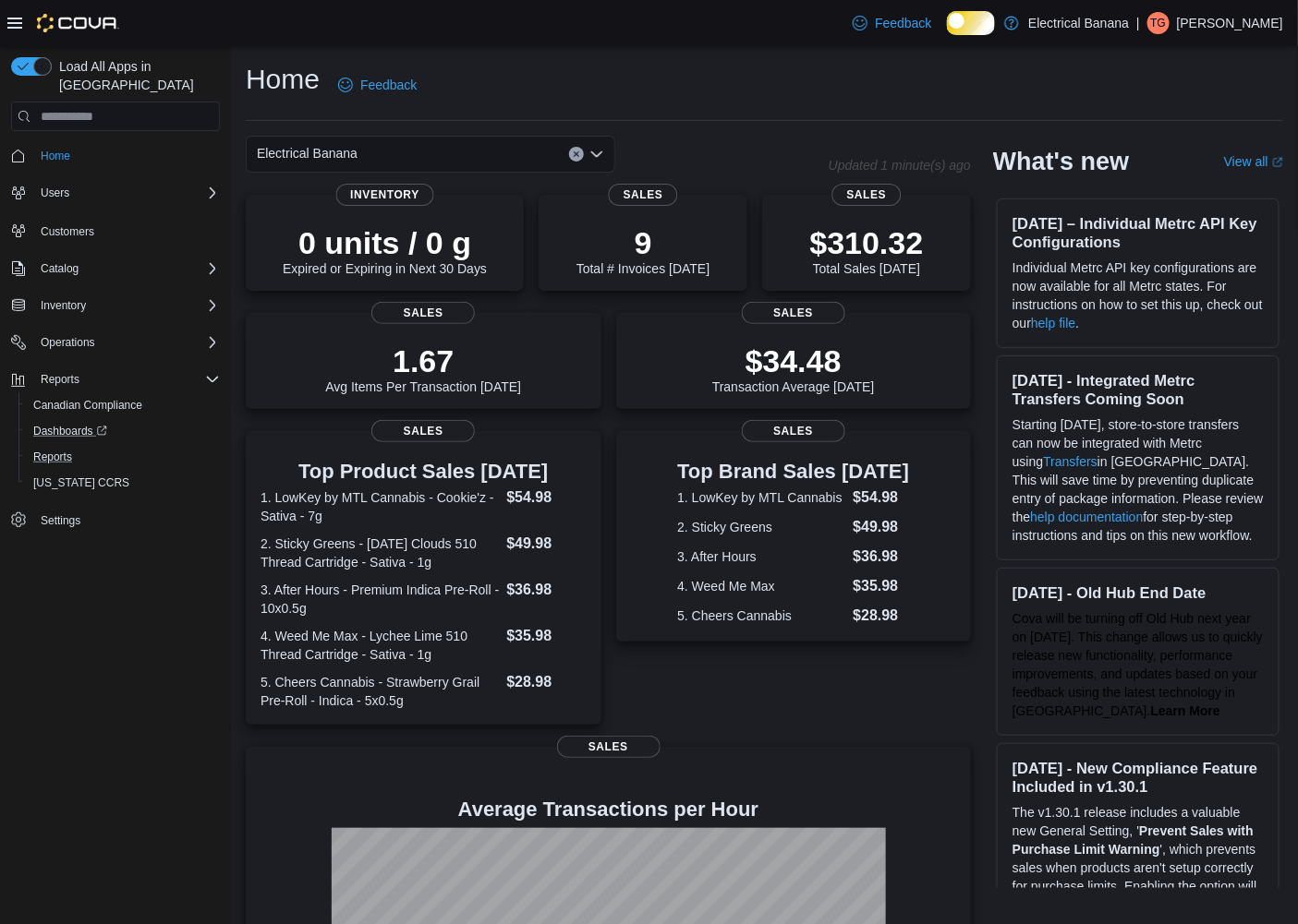
click at [50, 433] on div "Canadian Compliance Dashboards Reports [US_STATE] CCRS" at bounding box center [122, 444] width 209 height 104
click at [69, 449] on span "Reports" at bounding box center [53, 456] width 39 height 15
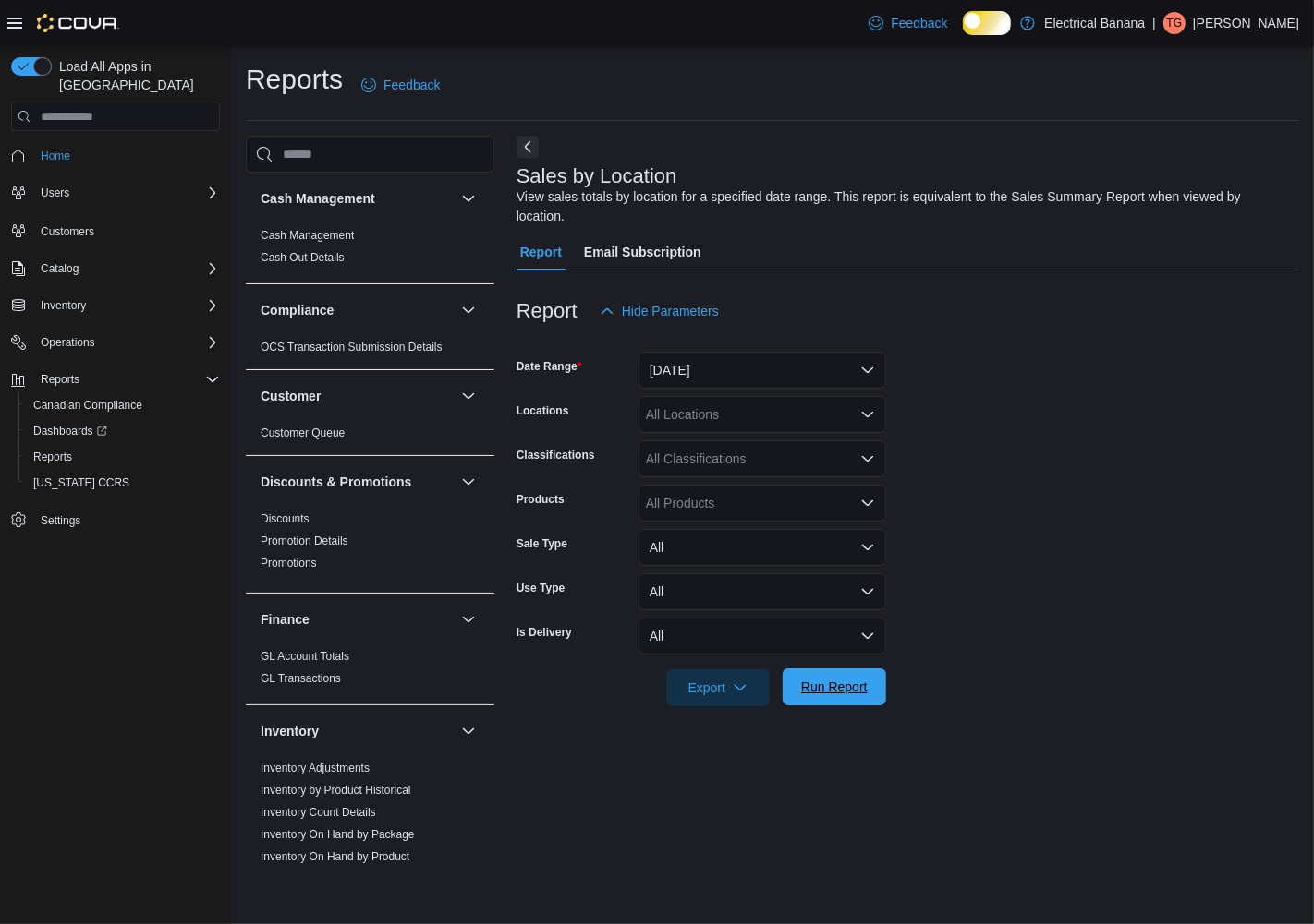
click at [831, 696] on span "Run Report" at bounding box center [834, 687] width 67 height 19
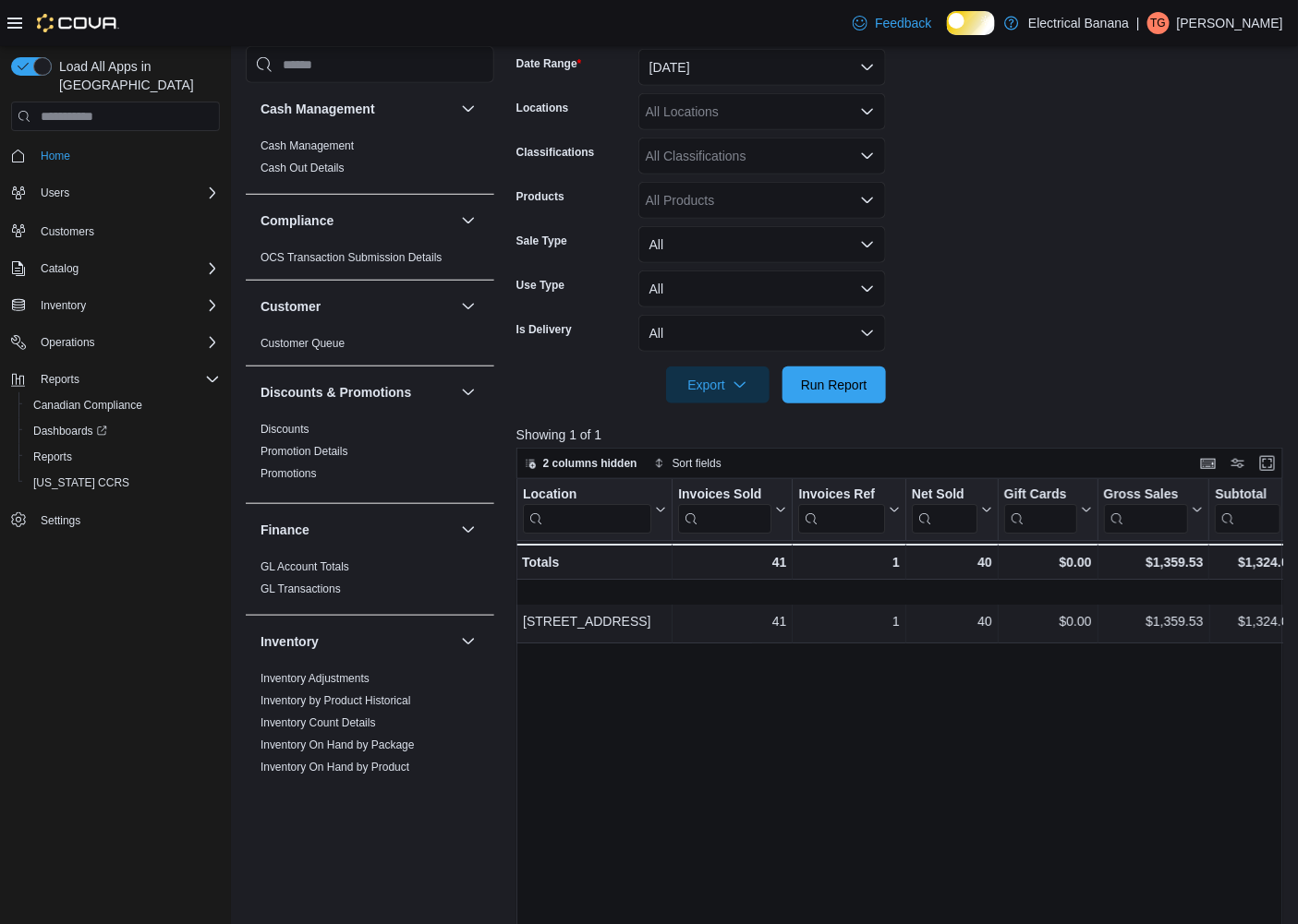
scroll to position [307, 0]
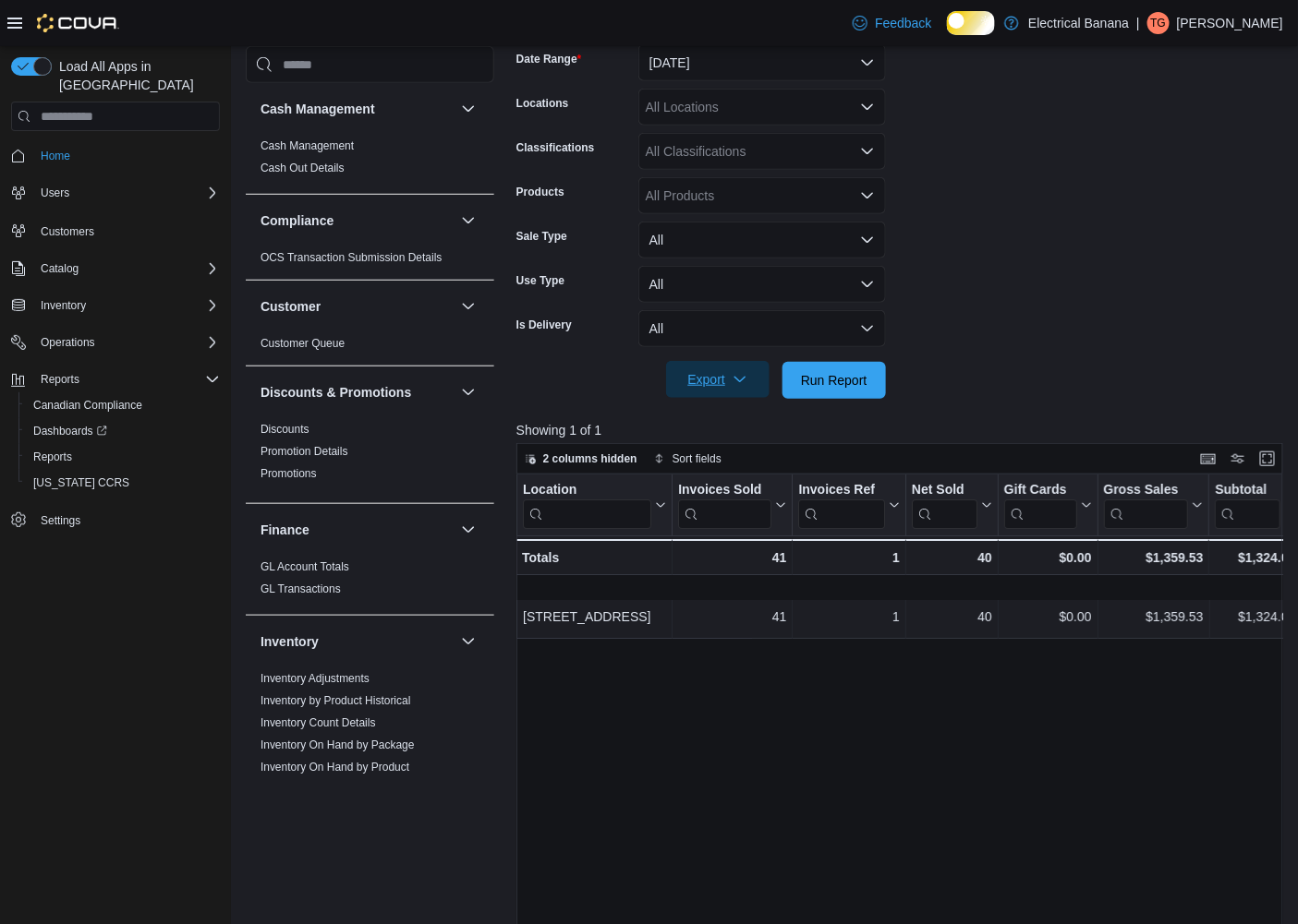
click at [732, 391] on span "Export" at bounding box center [718, 380] width 81 height 37
click at [714, 433] on span "Export to Excel" at bounding box center [707, 432] width 83 height 15
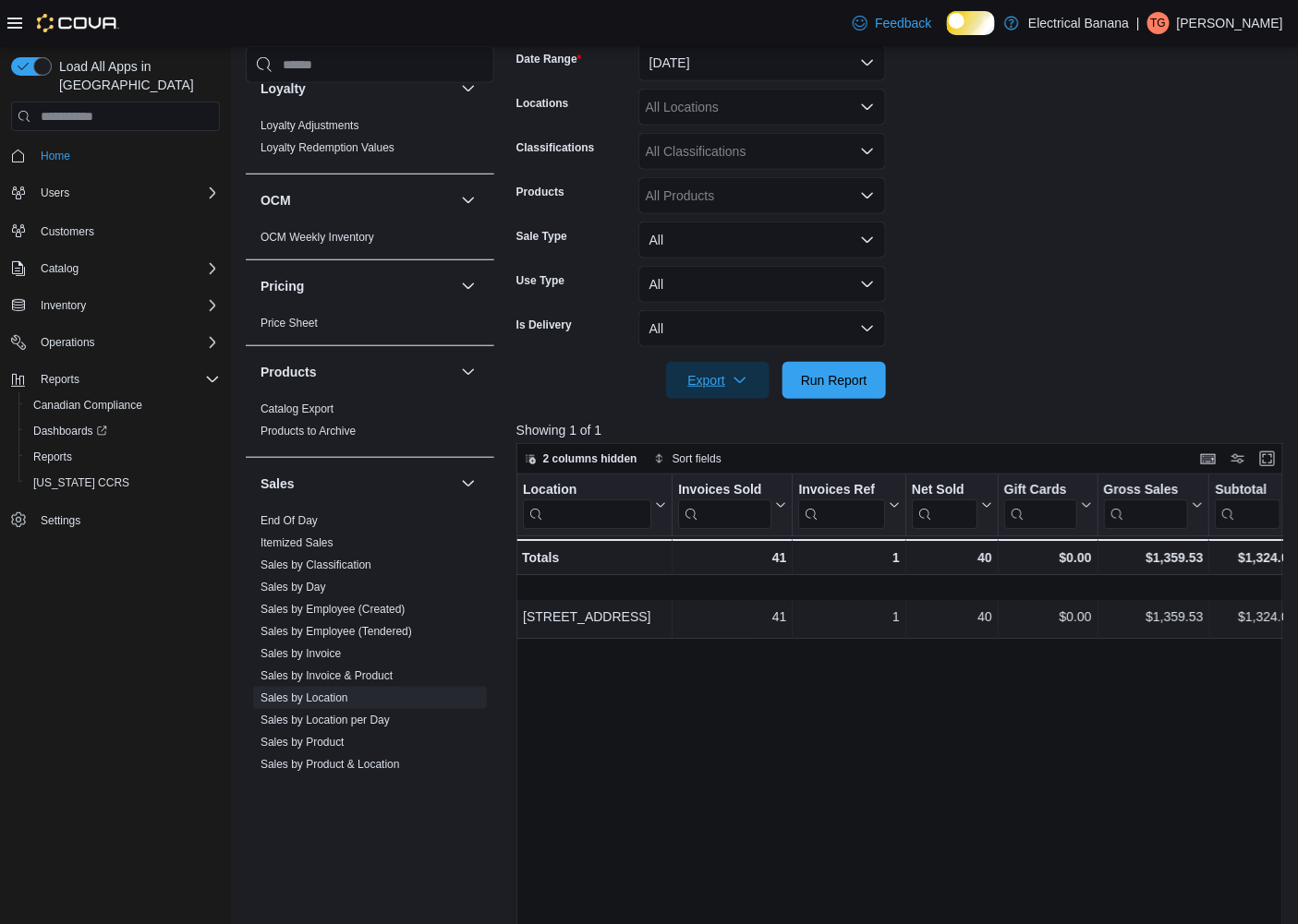
scroll to position [1192, 0]
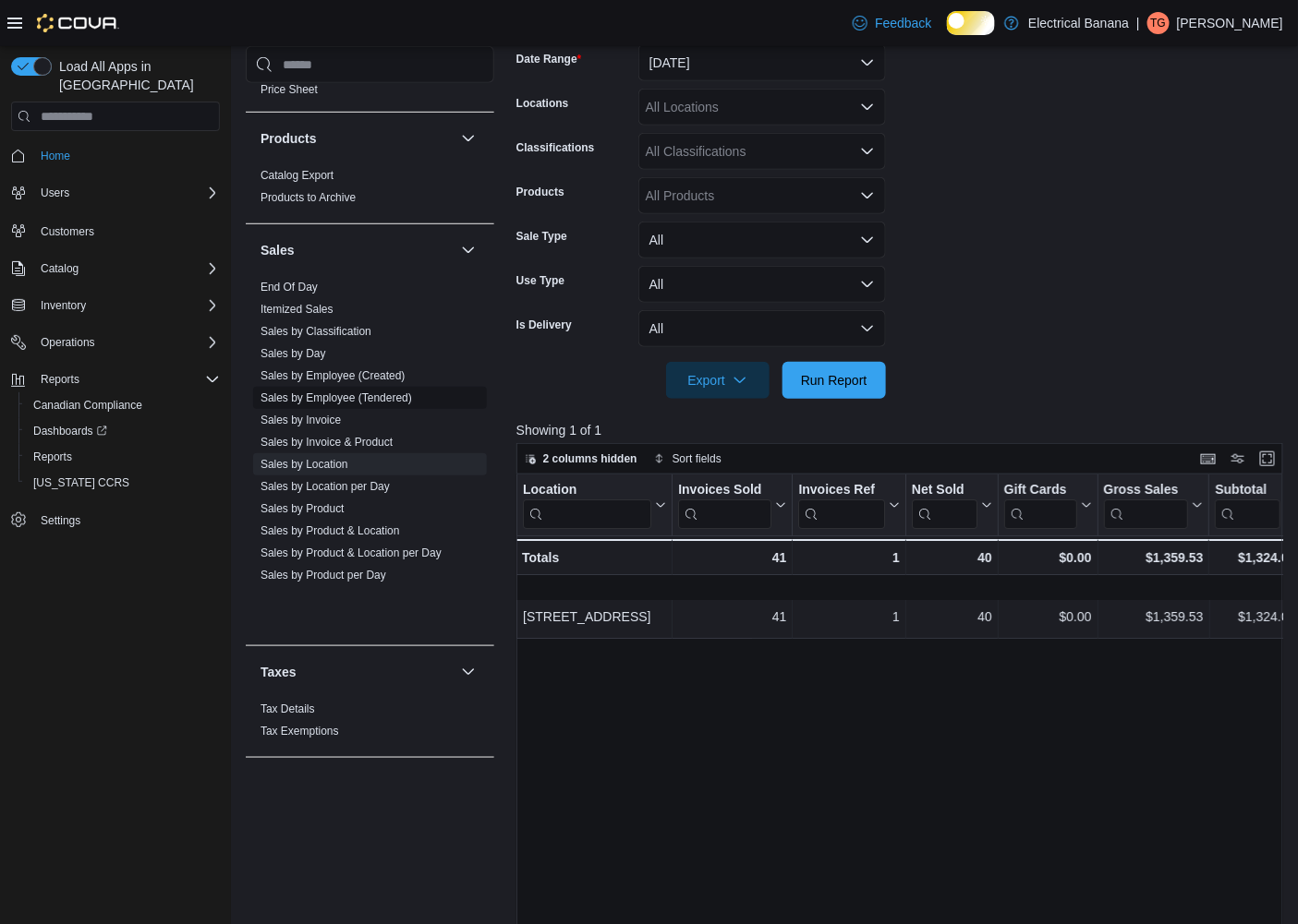
click at [372, 404] on link "Sales by Employee (Tendered)" at bounding box center [336, 397] width 152 height 13
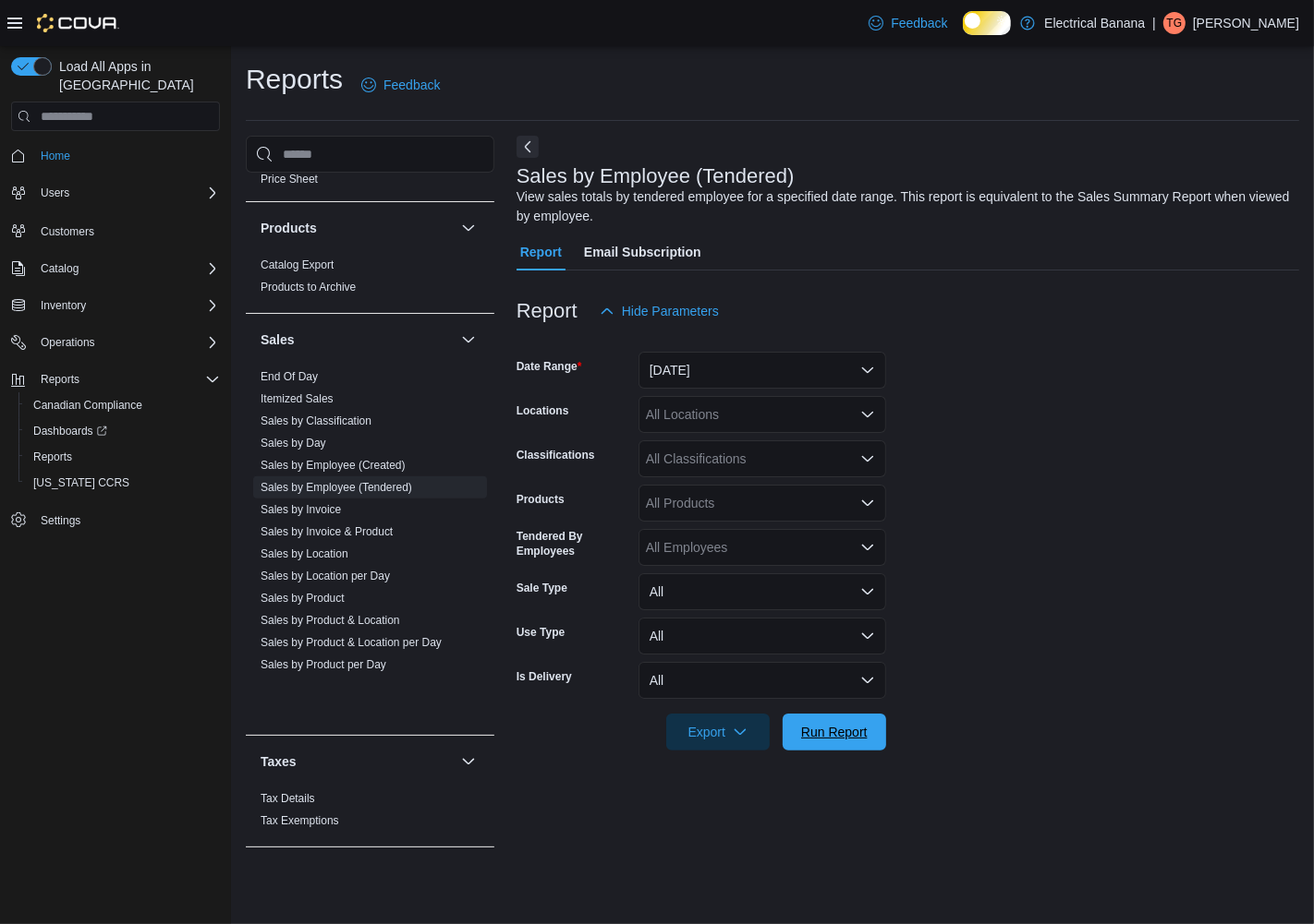
drag, startPoint x: 825, startPoint y: 746, endPoint x: 1123, endPoint y: 734, distance: 298.2
click at [1123, 734] on form "Date Range [DATE] Locations All Locations Classifications All Classifications P…" at bounding box center [907, 540] width 782 height 421
click at [773, 389] on button "[DATE]" at bounding box center [762, 370] width 248 height 37
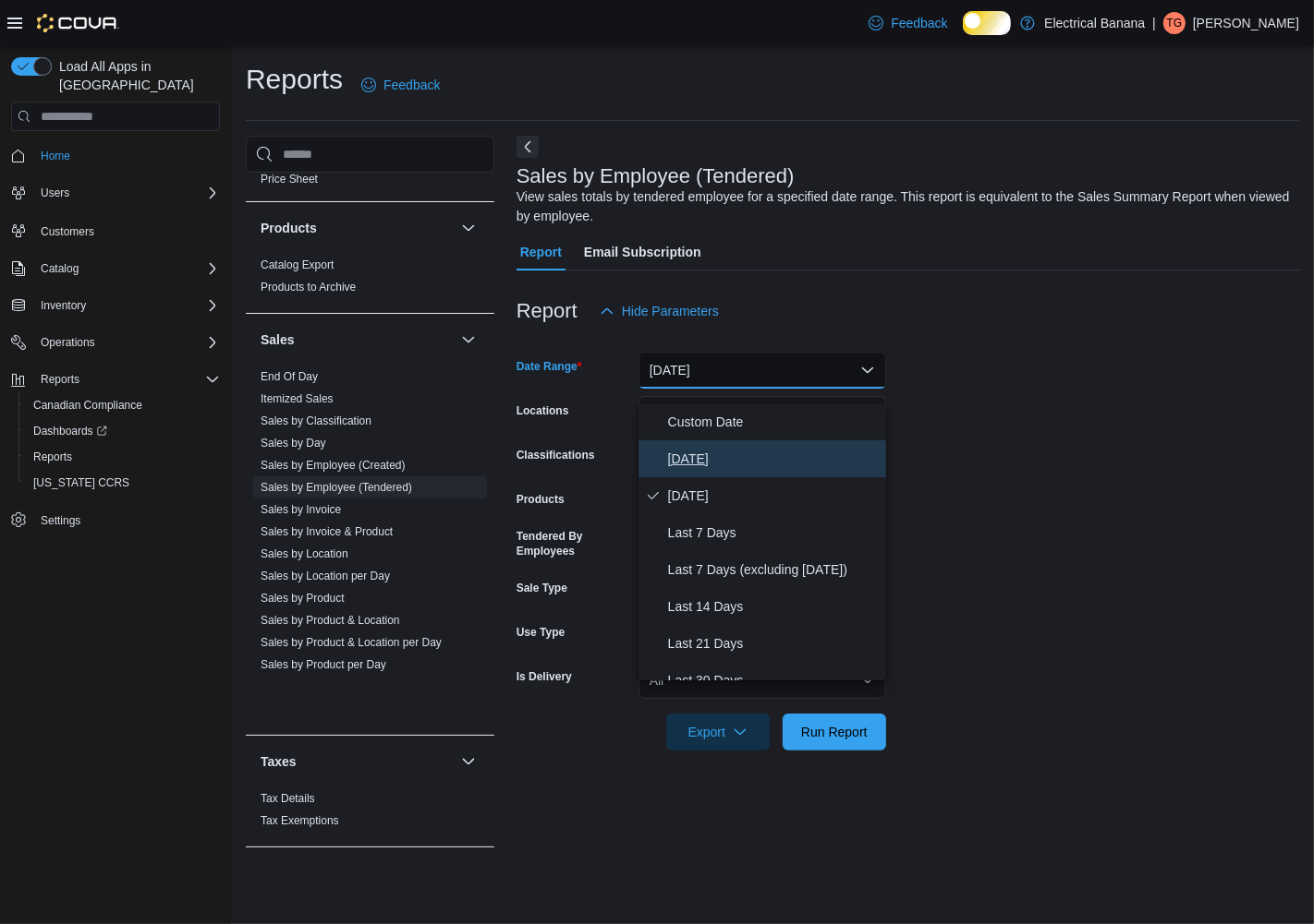
drag, startPoint x: 706, startPoint y: 457, endPoint x: 724, endPoint y: 564, distance: 108.5
click at [706, 458] on span "[DATE]" at bounding box center [773, 459] width 211 height 23
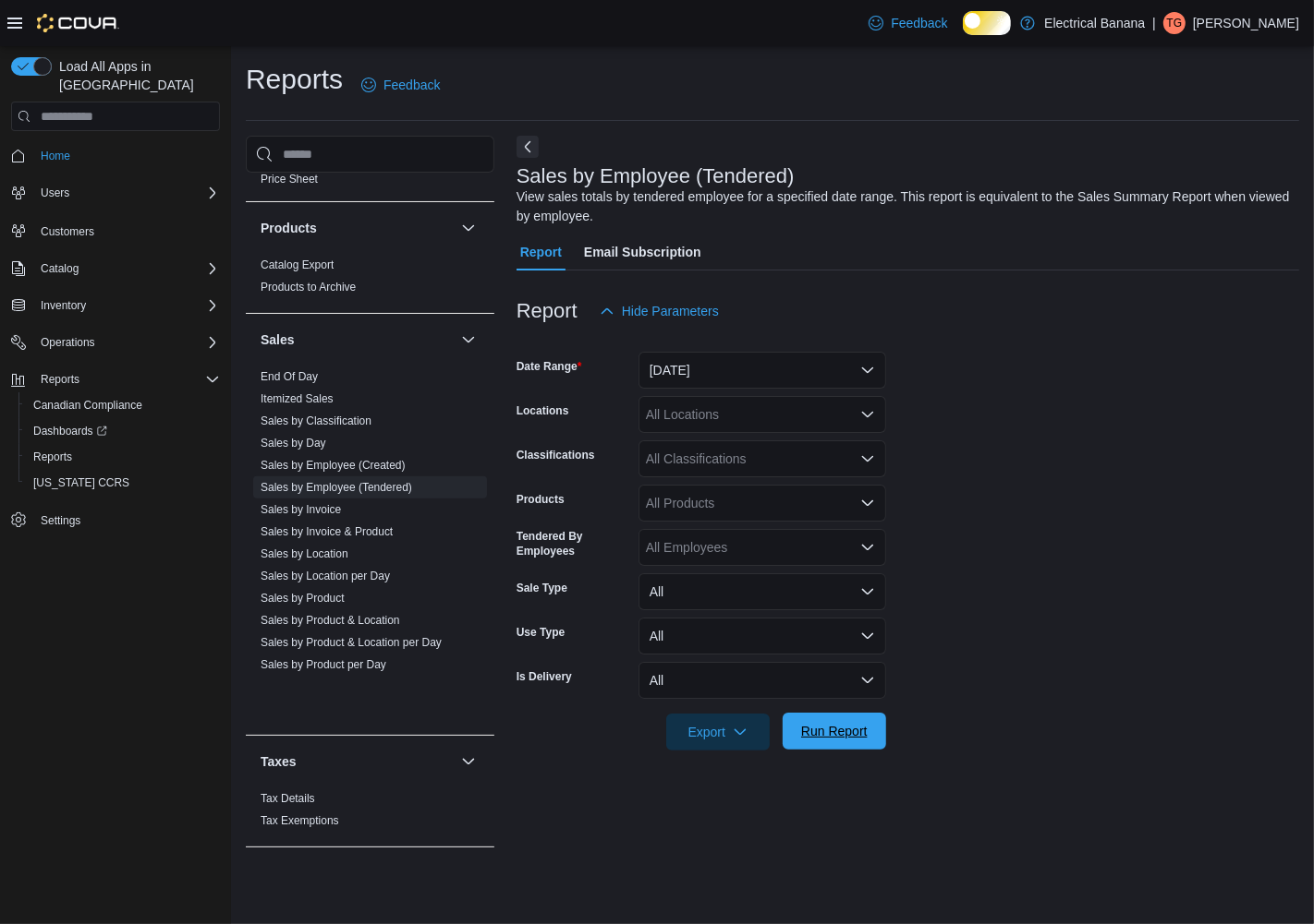
click at [835, 741] on span "Run Report" at bounding box center [834, 731] width 67 height 19
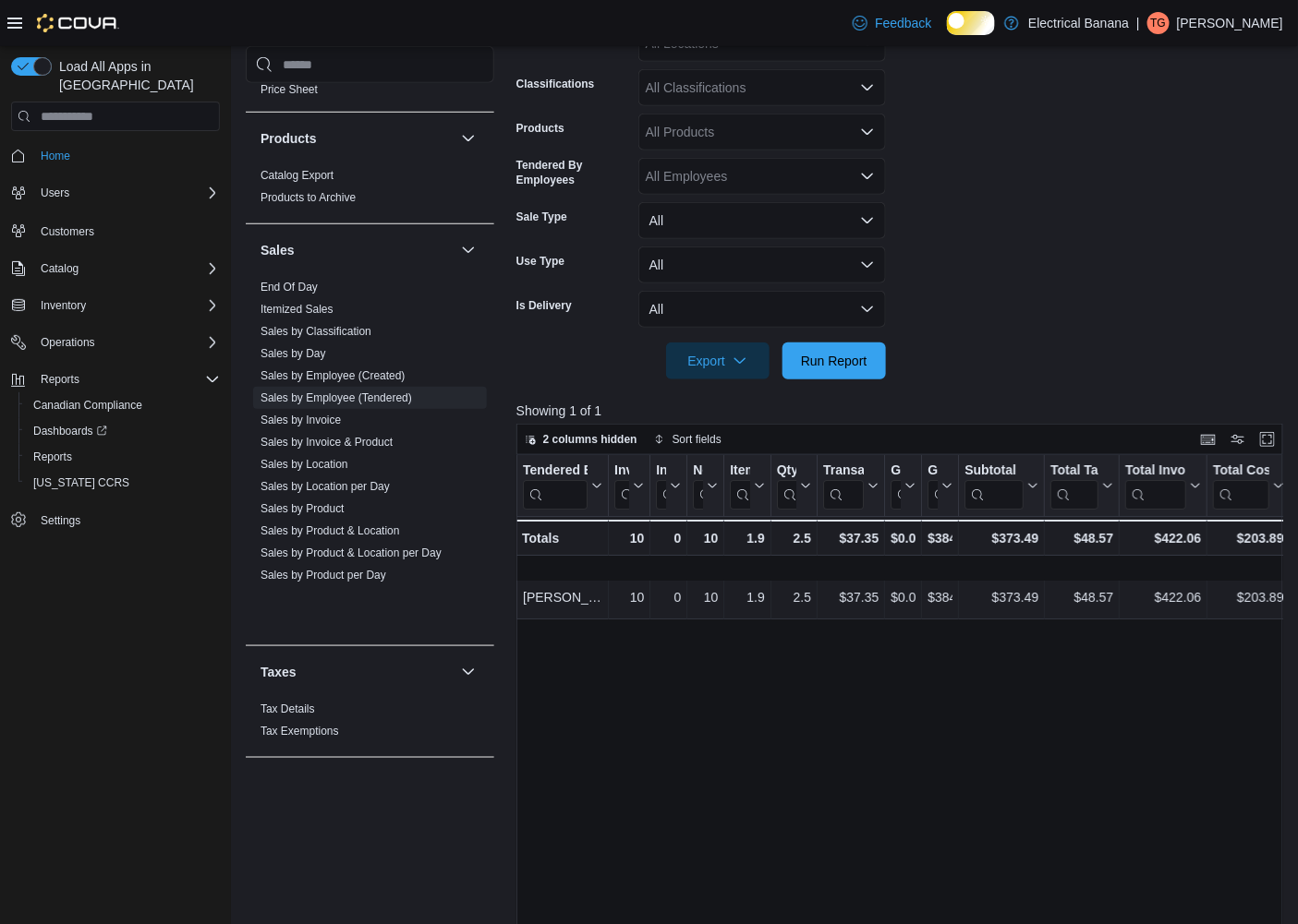
scroll to position [410, 0]
